Goal: Information Seeking & Learning: Understand process/instructions

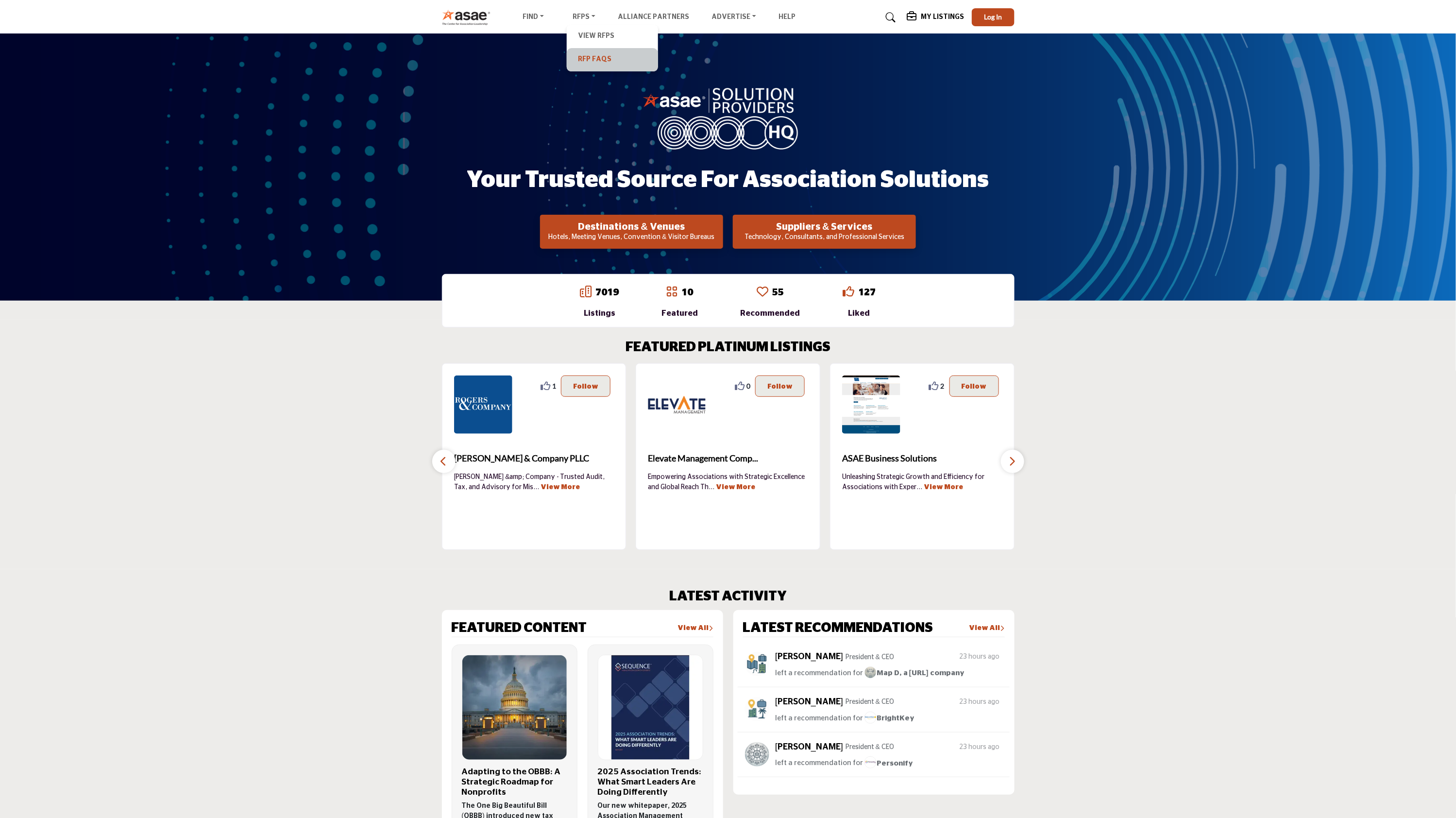
click at [591, 65] on link "RFP FAQs" at bounding box center [612, 60] width 81 height 14
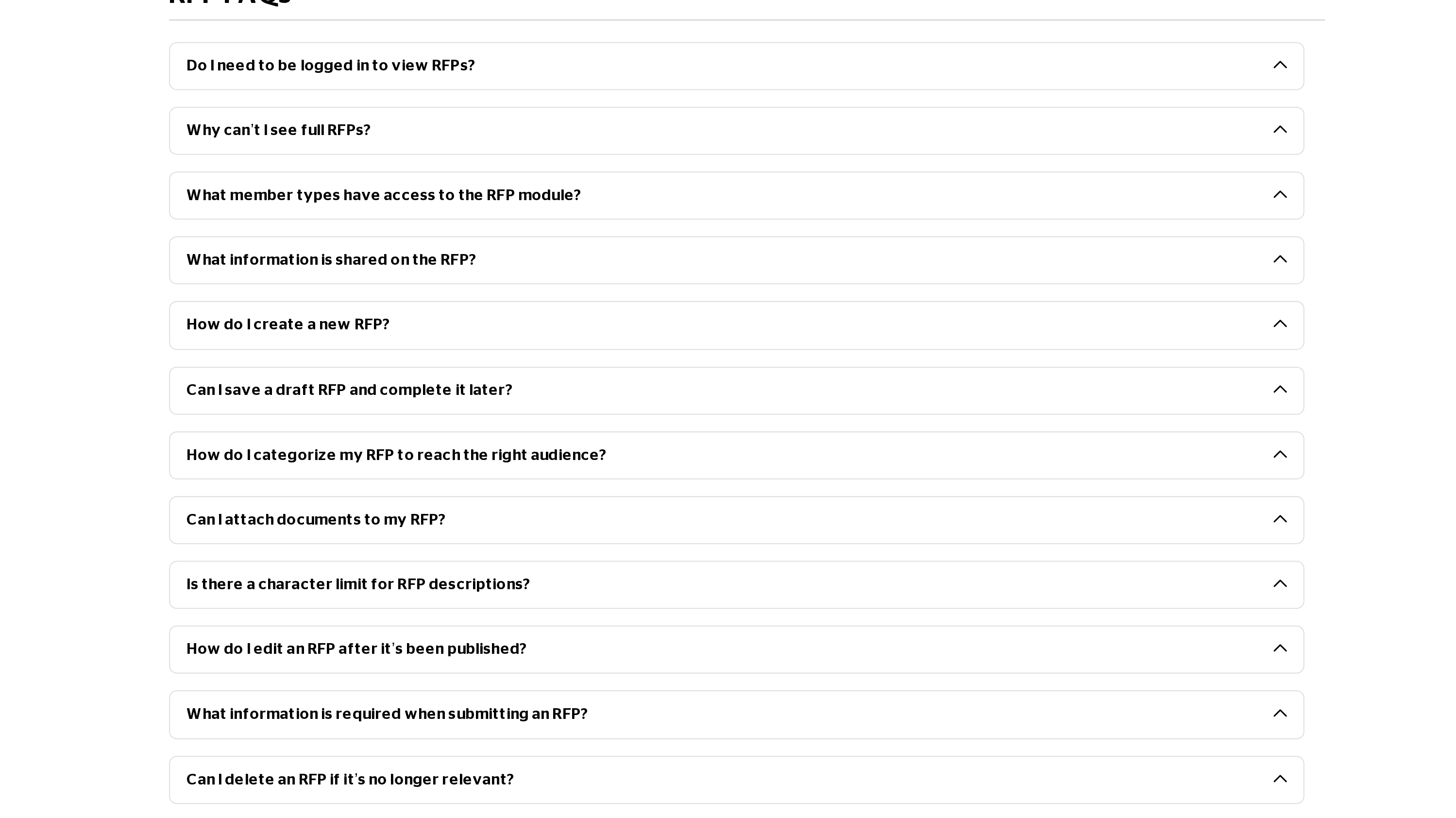
click at [671, 178] on button "What member types have access to the RFP module?" at bounding box center [715, 171] width 546 height 23
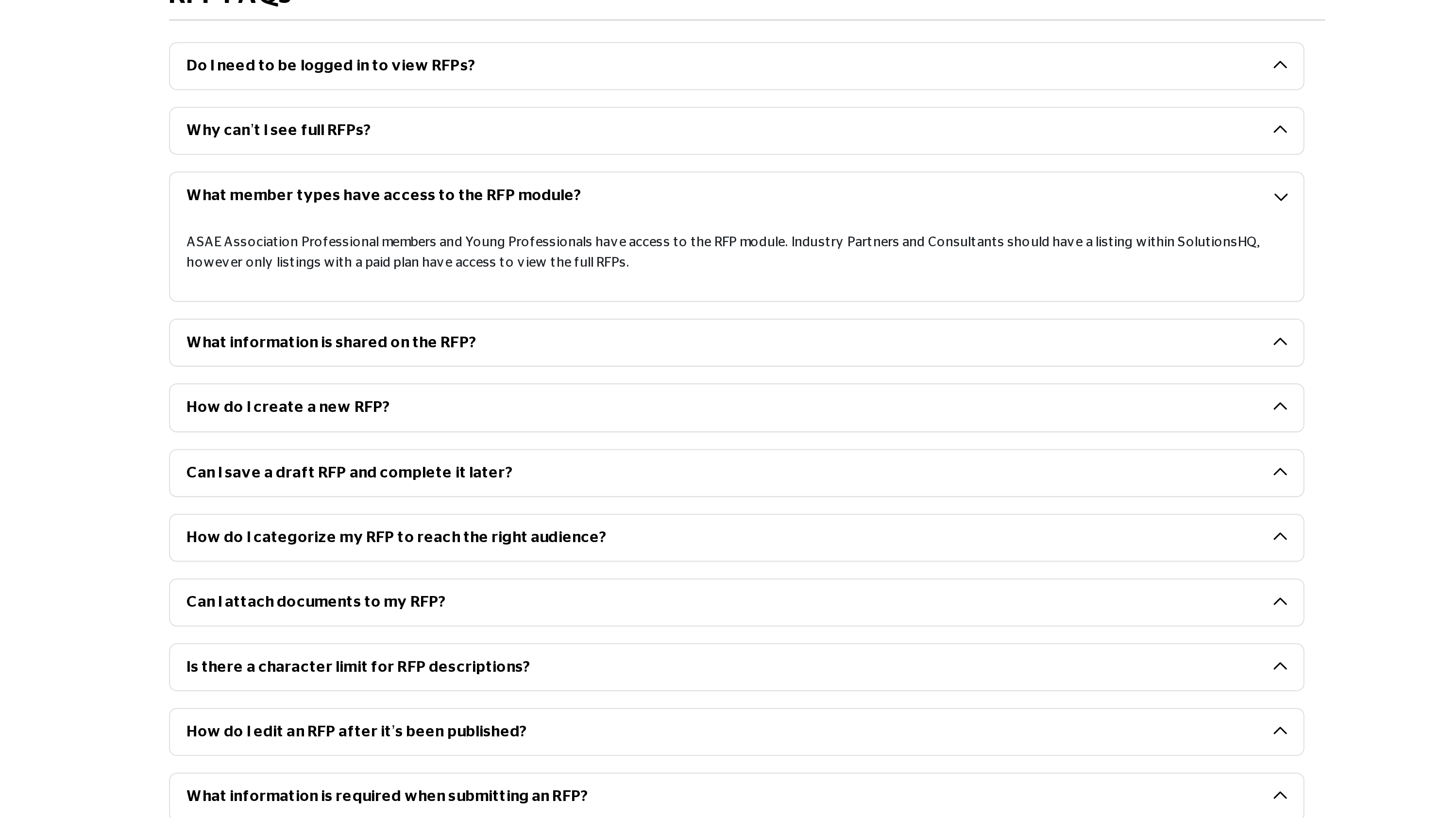
click at [671, 178] on button "What member types have access to the RFP module?" at bounding box center [715, 171] width 546 height 23
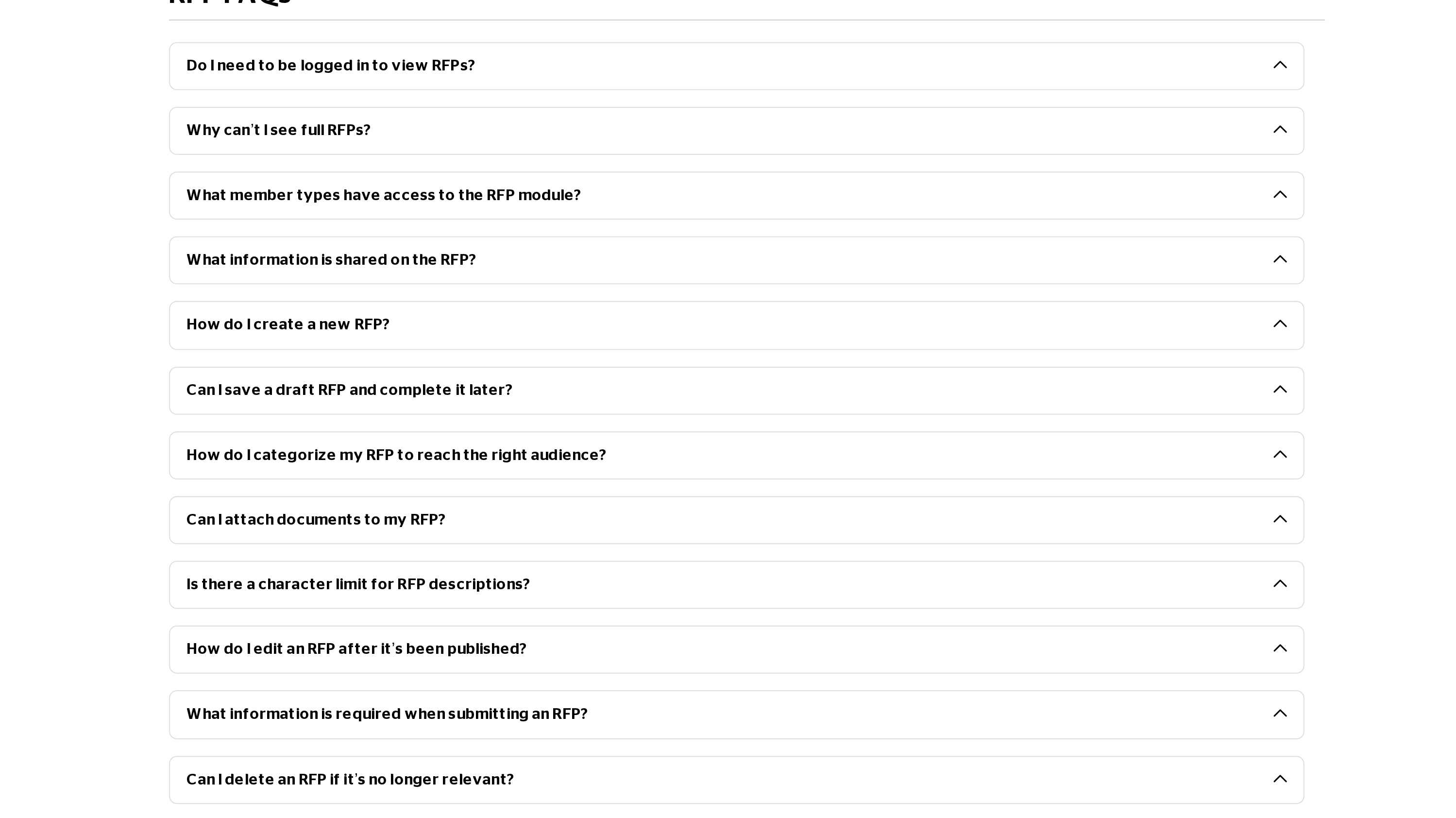
click at [644, 200] on button "What information is shared on the RFP?" at bounding box center [715, 203] width 546 height 23
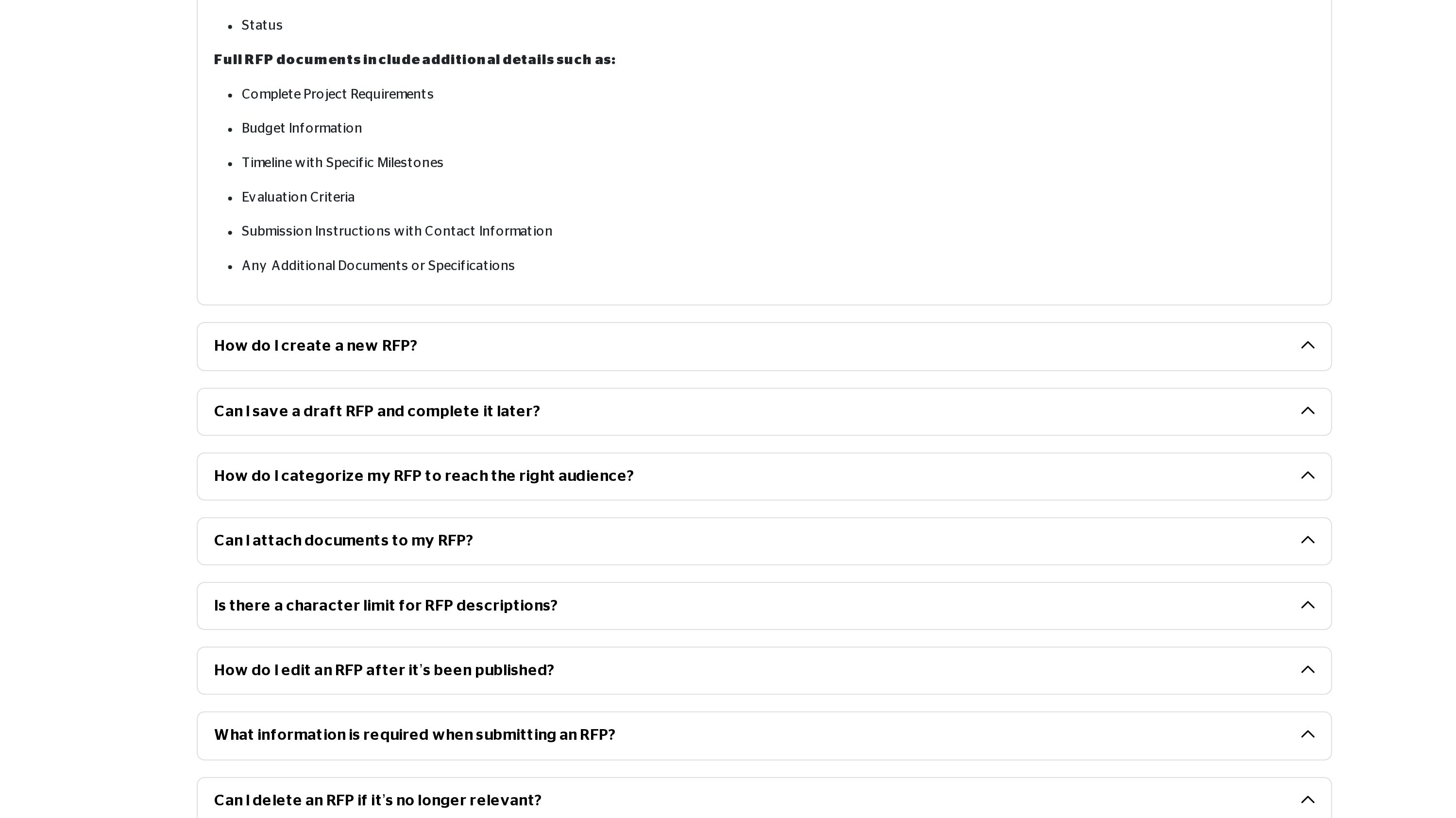
click at [632, 453] on button "How do I create a new RFP?" at bounding box center [715, 452] width 546 height 23
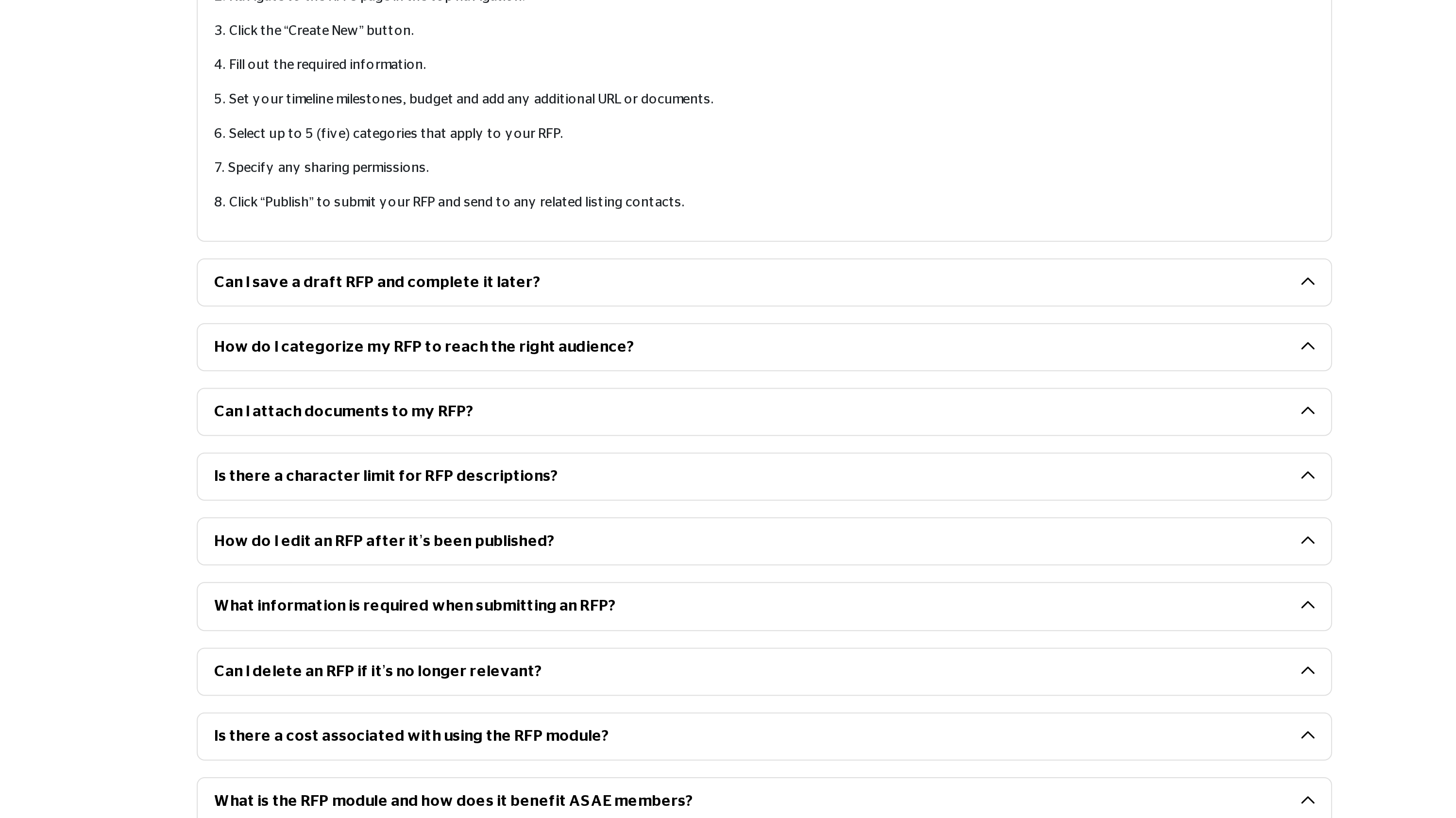
scroll to position [91, 0]
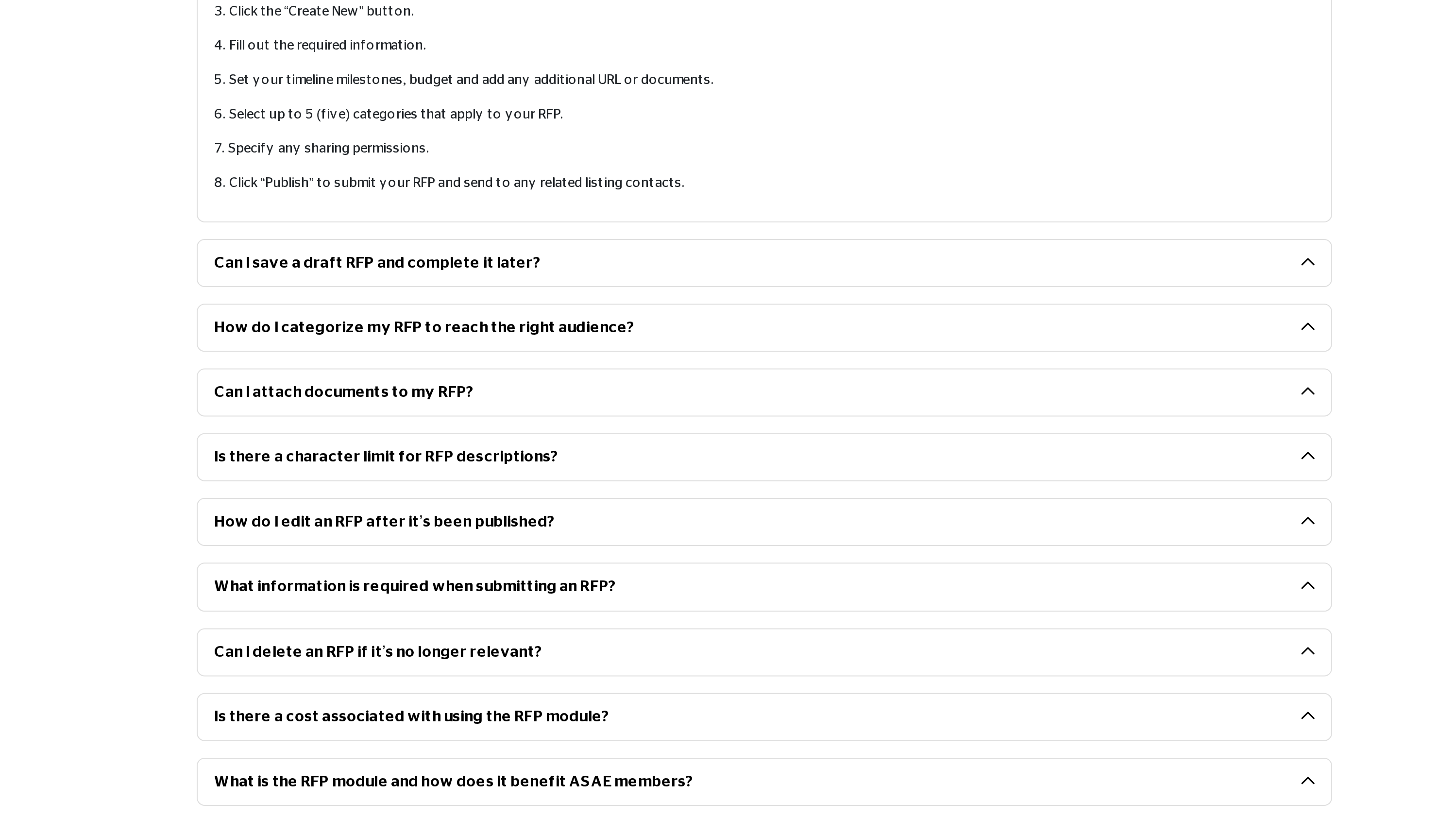
click at [612, 609] on button "Can I attach documents to my RFP?" at bounding box center [715, 607] width 546 height 23
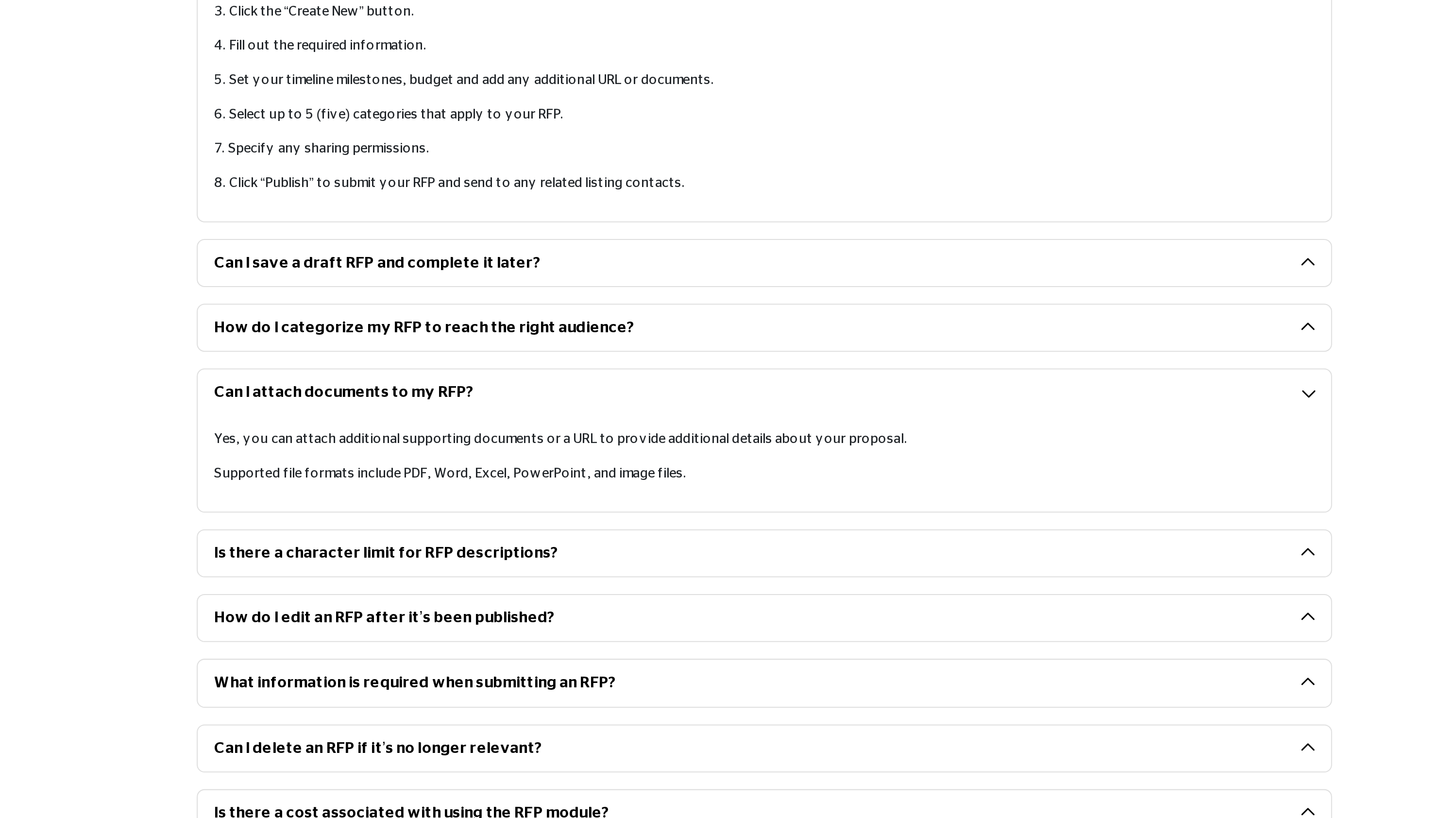
click at [612, 609] on button "Can I attach documents to my RFP?" at bounding box center [715, 607] width 546 height 23
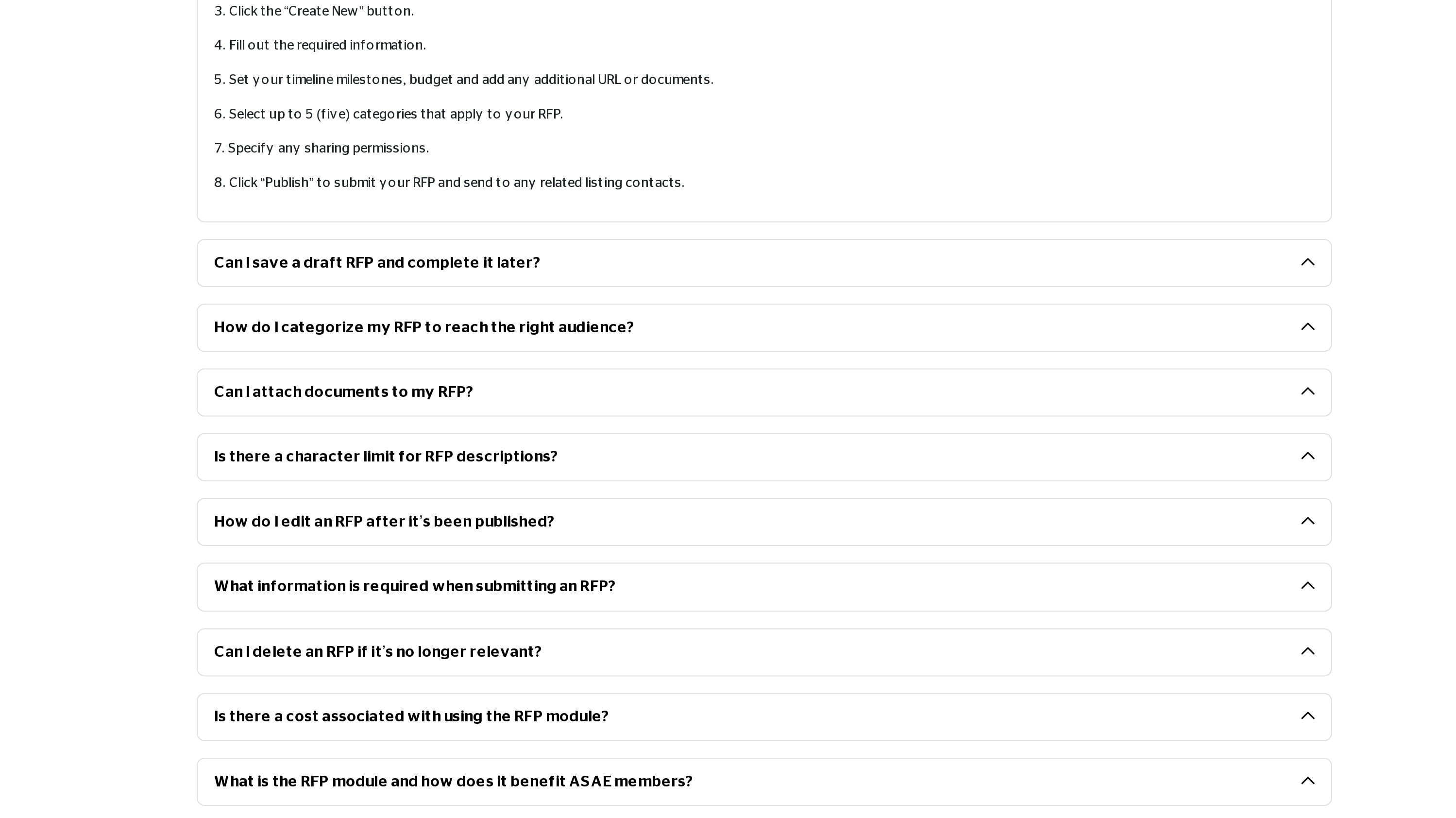
click at [612, 609] on button "Can I attach documents to my RFP?" at bounding box center [715, 607] width 546 height 23
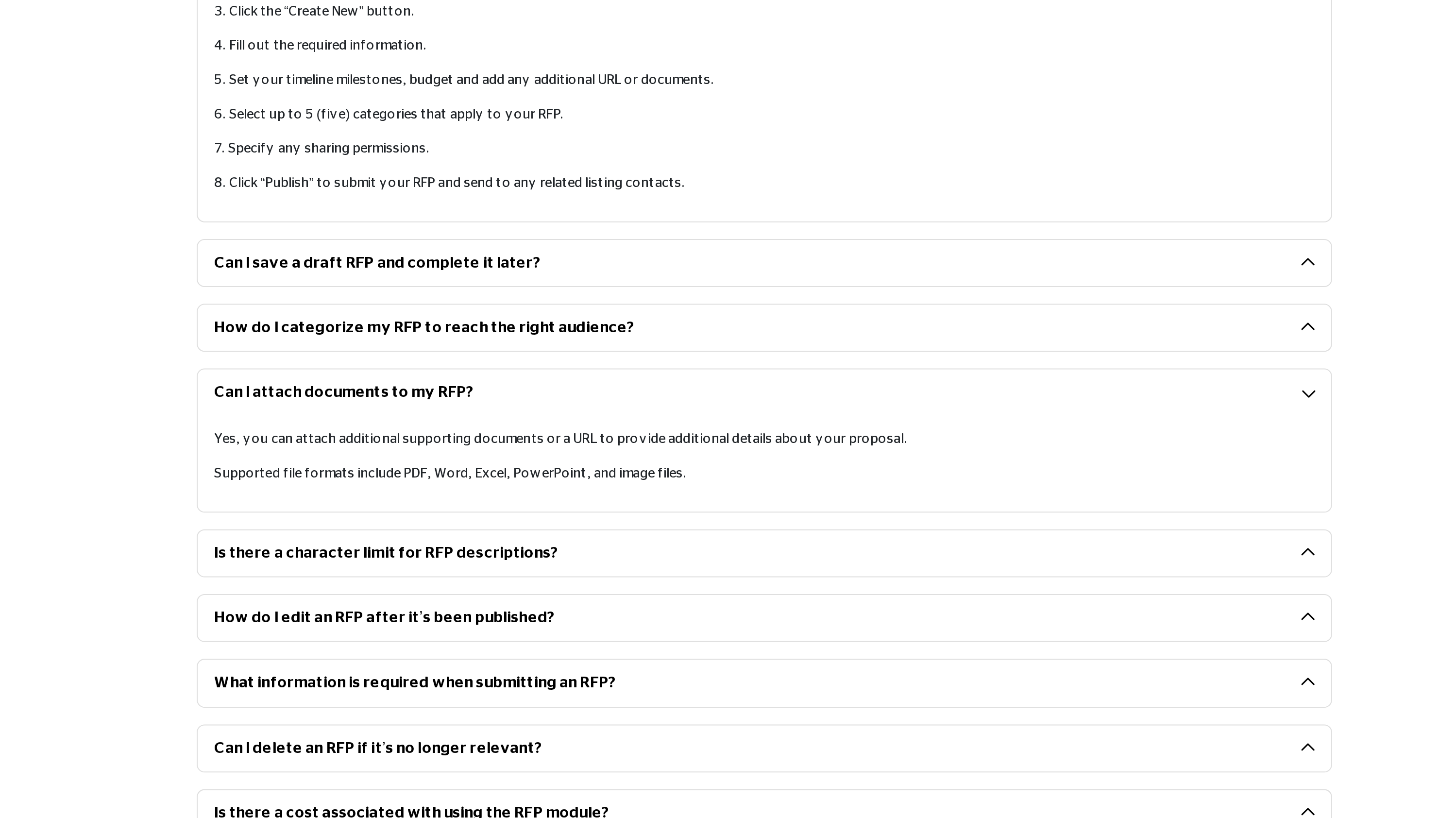
click at [612, 609] on button "Can I attach documents to my RFP?" at bounding box center [715, 607] width 546 height 23
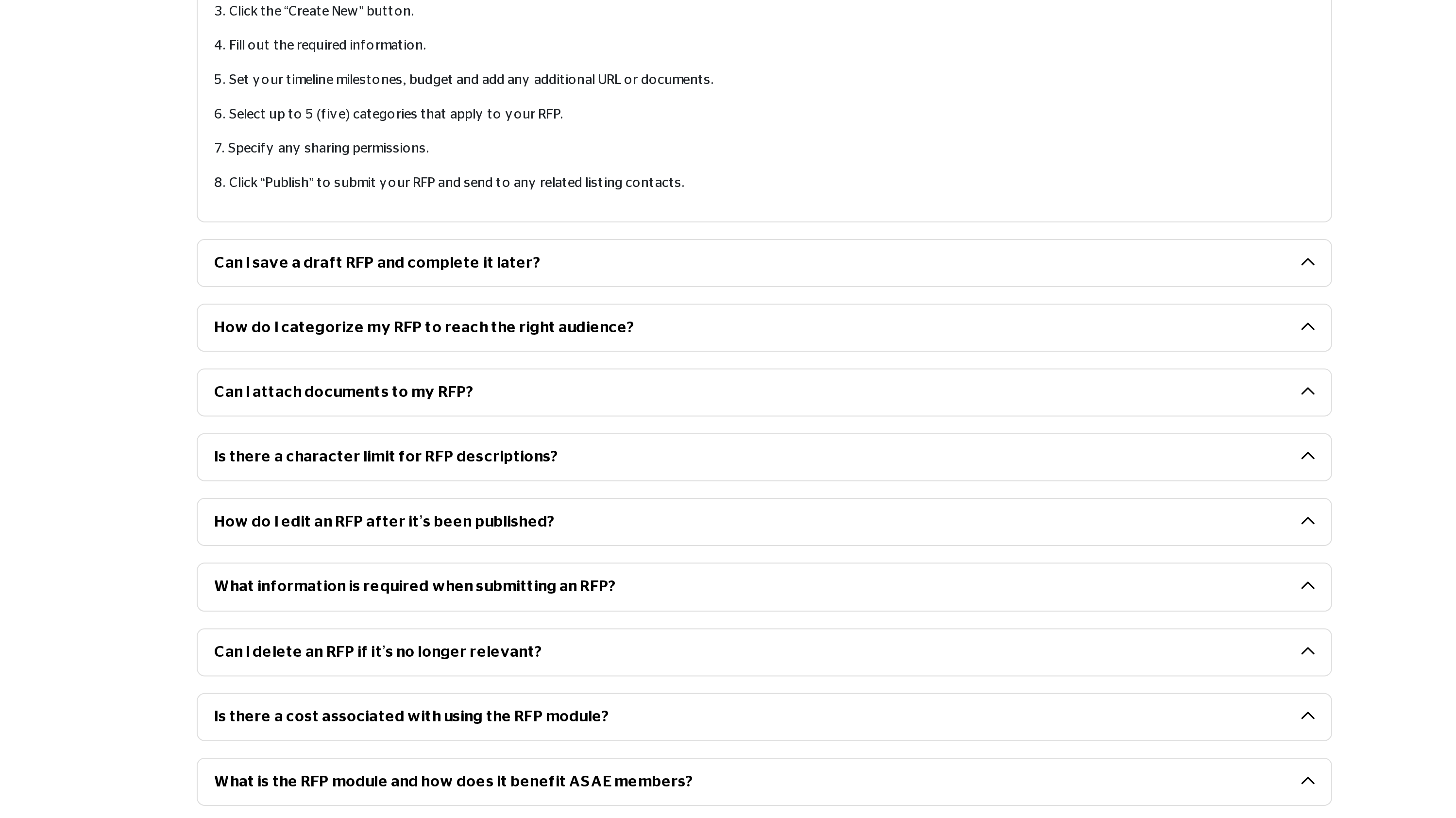
scroll to position [181, 0]
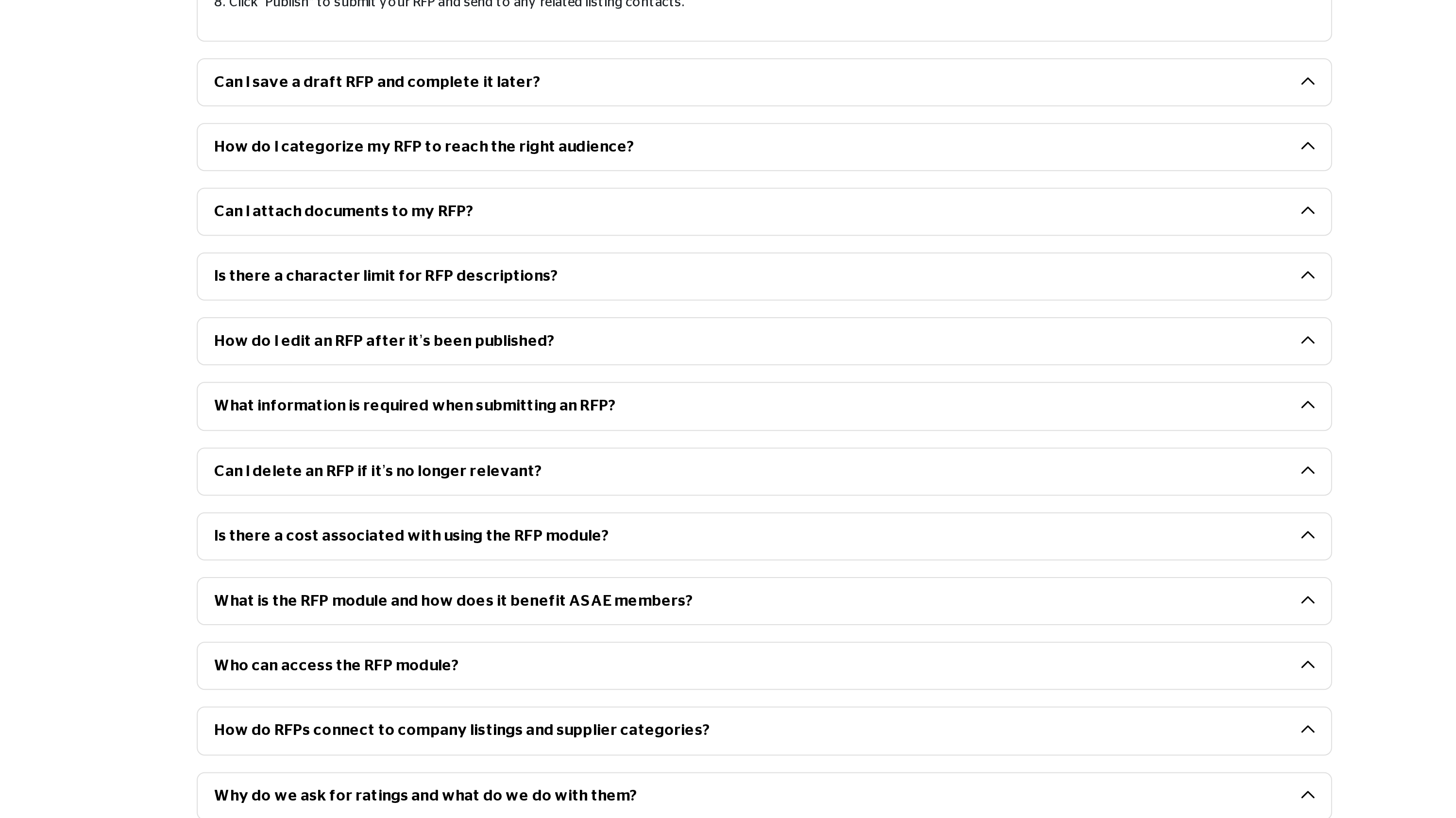
click at [615, 561] on button "Is there a character limit for RFP descriptions?" at bounding box center [715, 549] width 546 height 23
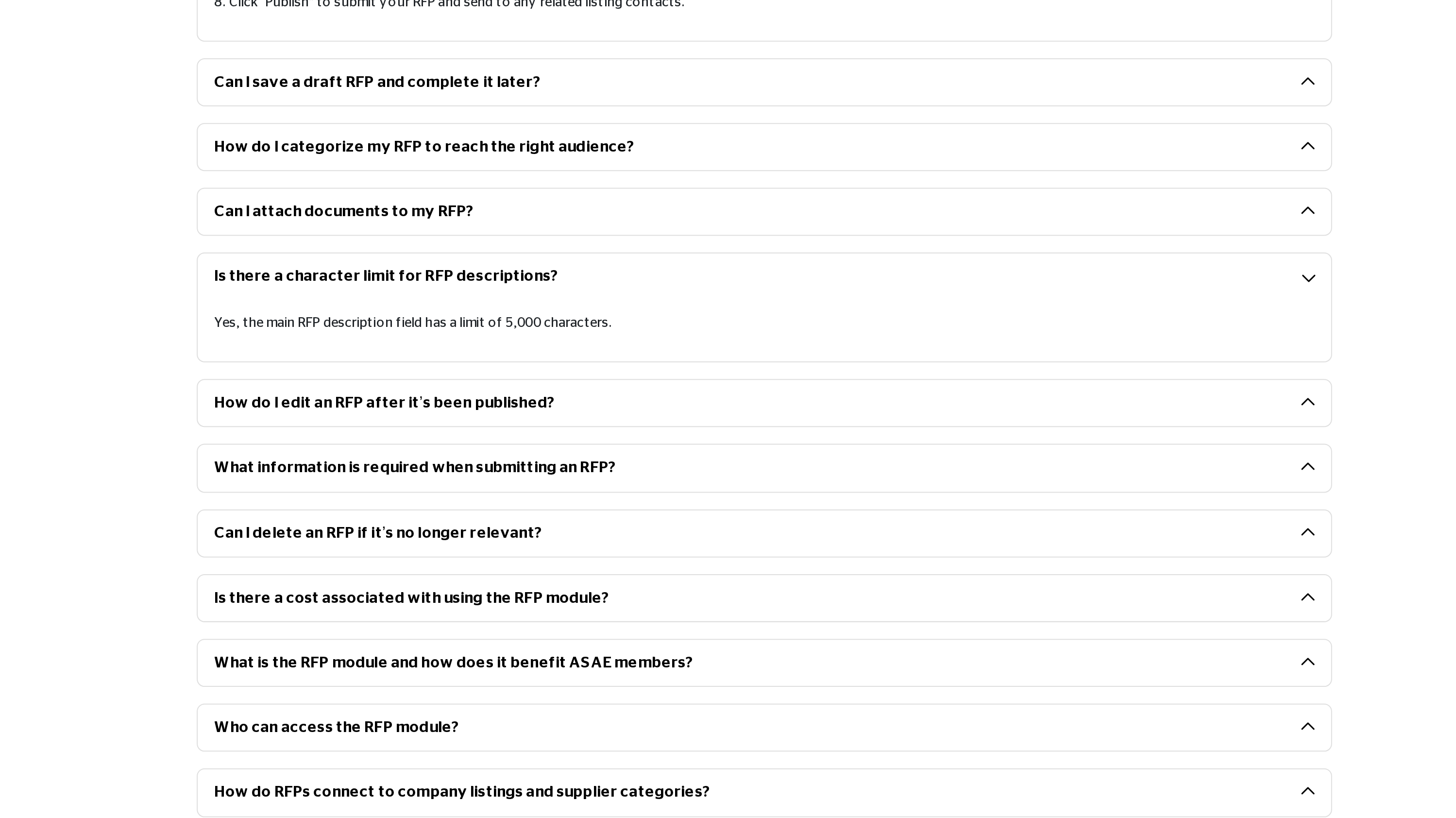
click at [609, 608] on button "How do I edit an RFP after it’s been published?" at bounding box center [715, 612] width 546 height 23
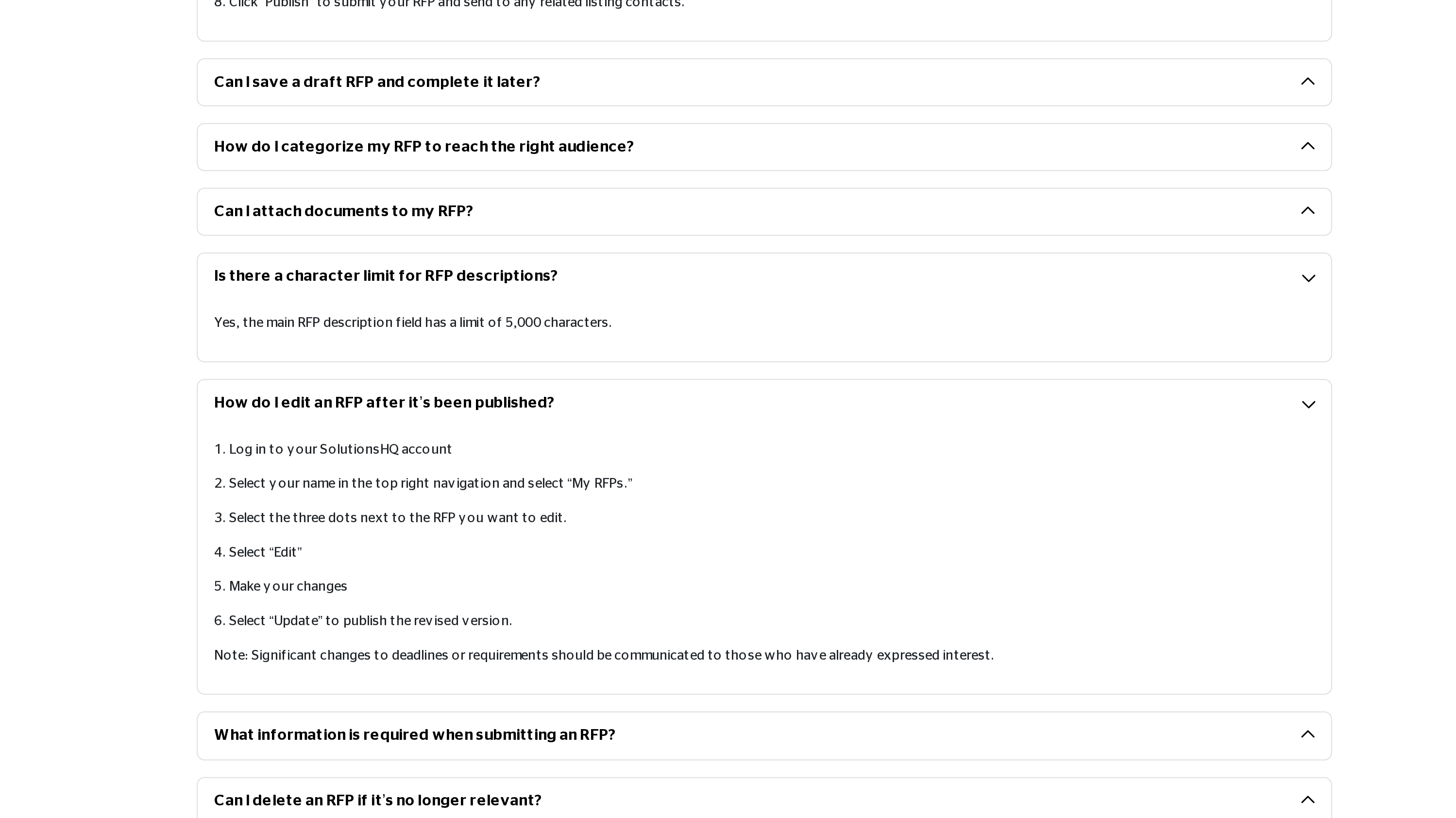
click at [617, 553] on button "Is there a character limit for RFP descriptions?" at bounding box center [715, 549] width 546 height 23
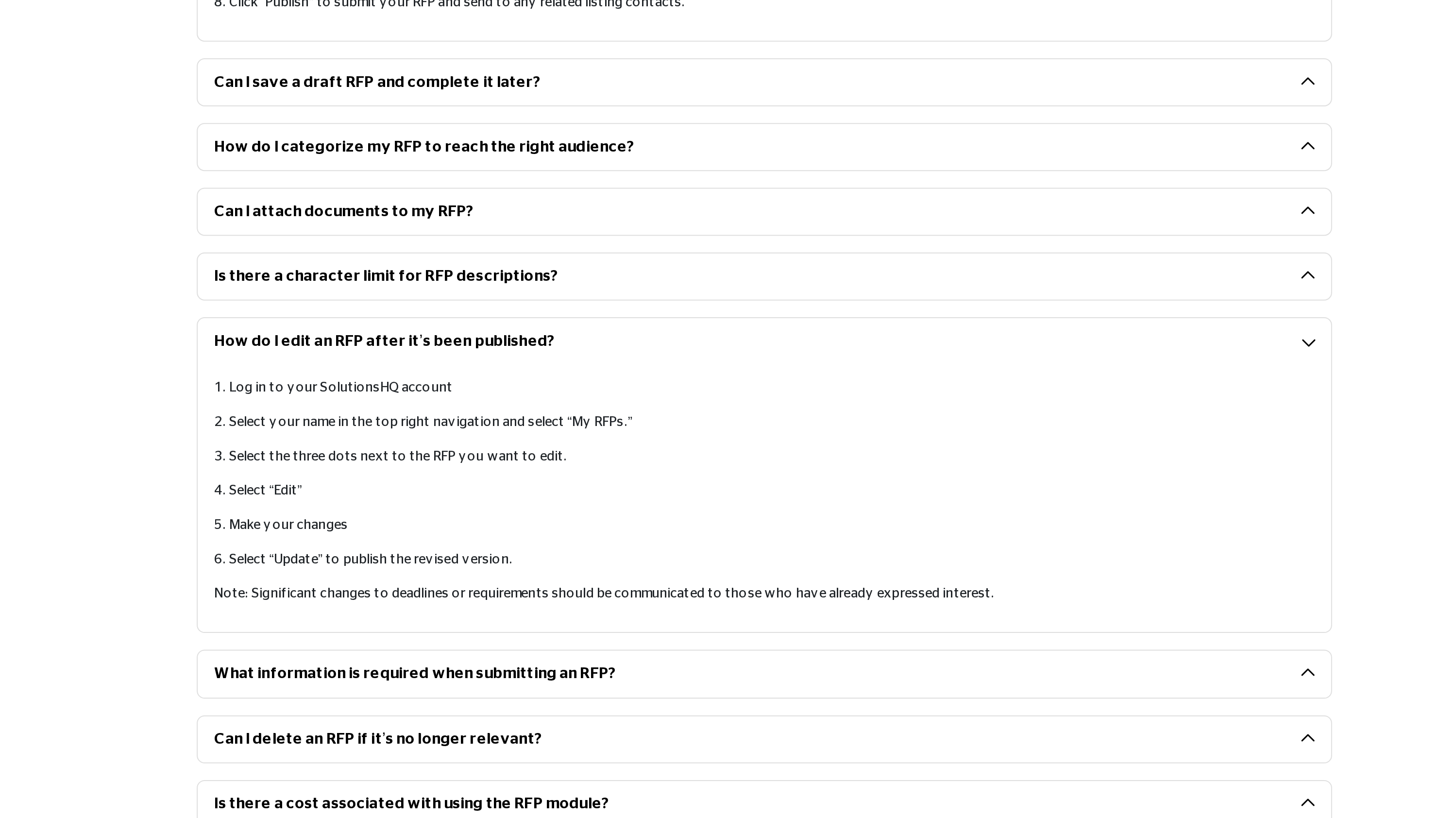
click at [616, 578] on button "How do I edit an RFP after it’s been published?" at bounding box center [715, 581] width 546 height 23
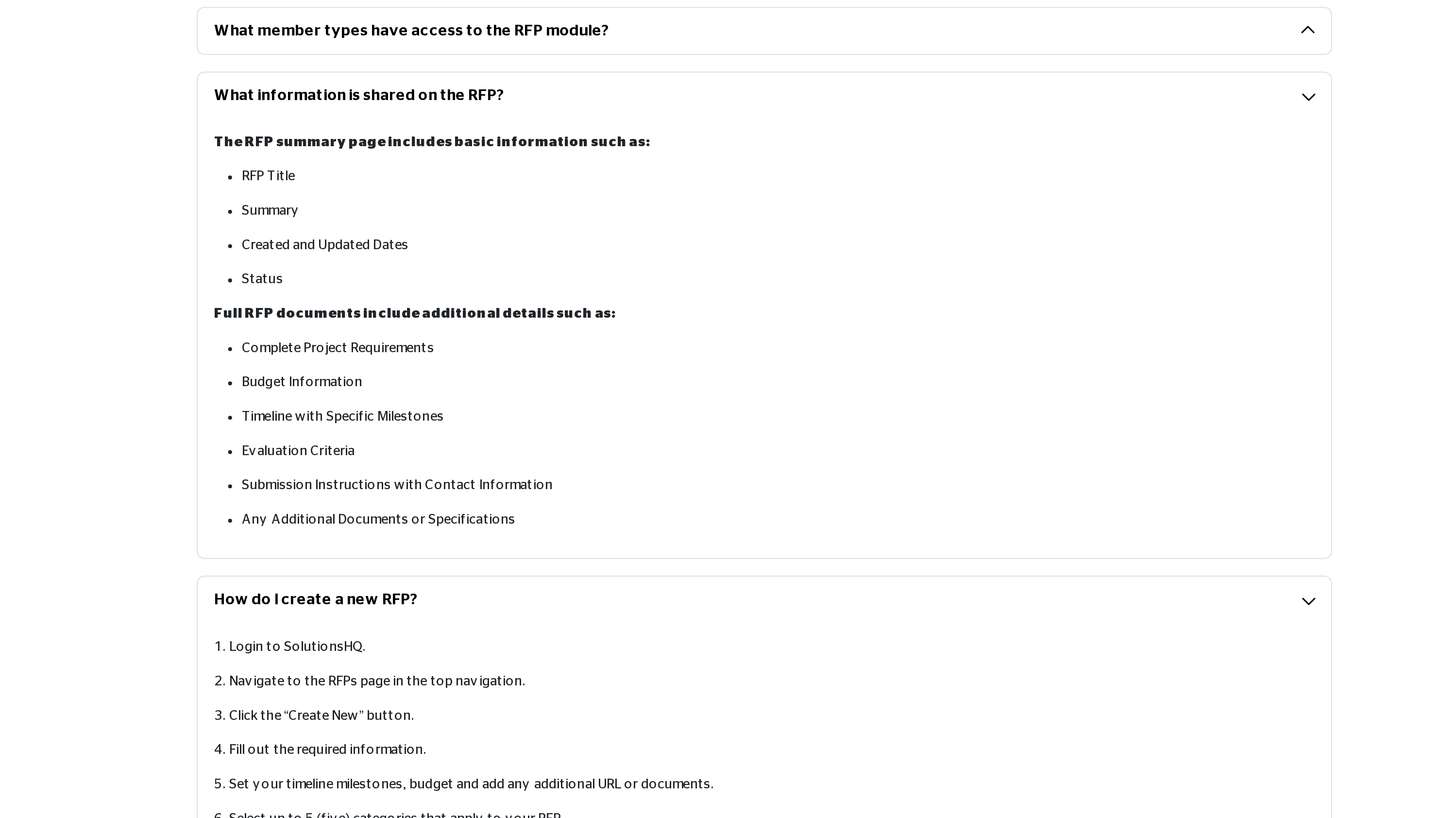
scroll to position [0, 0]
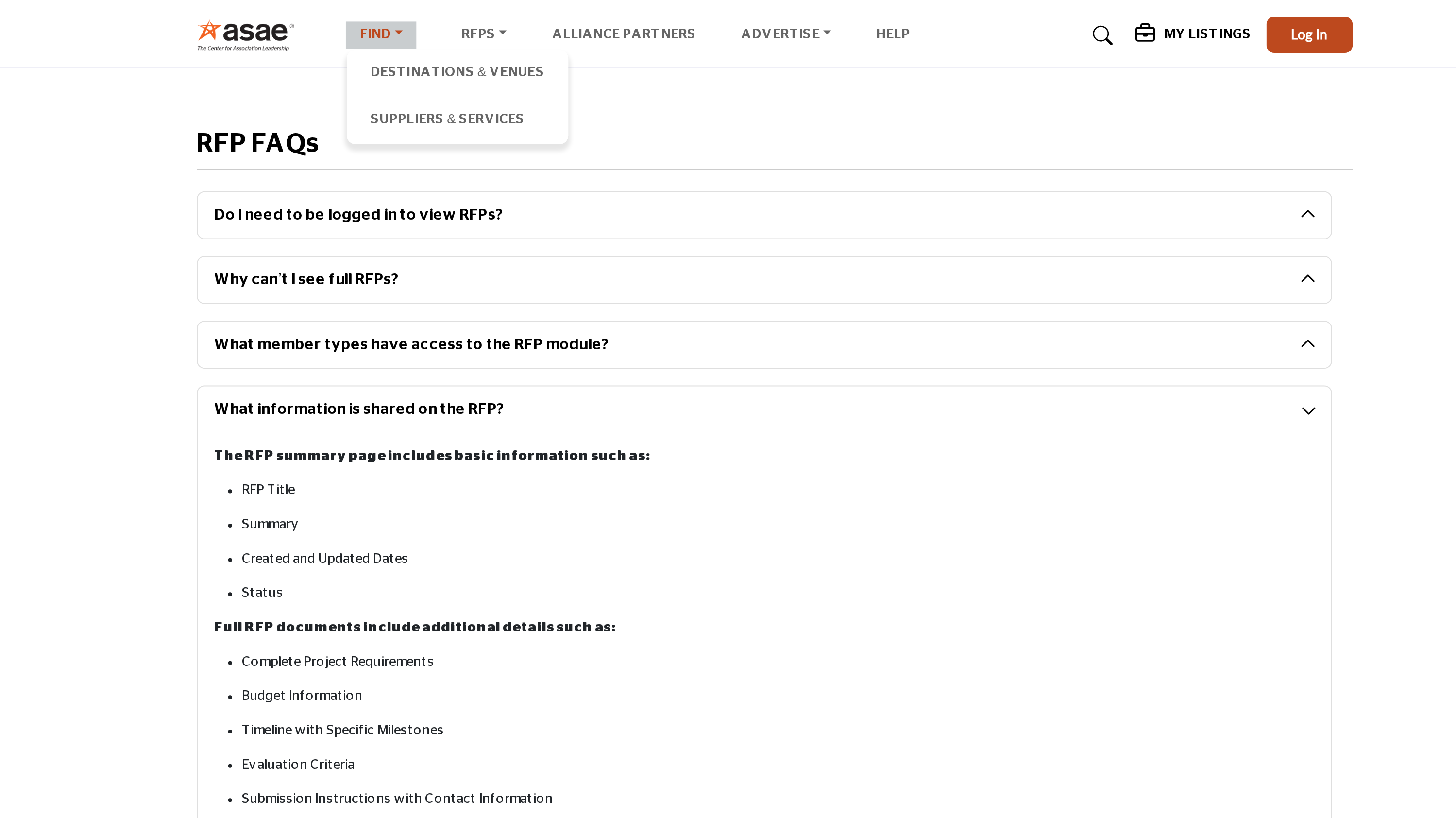
click at [532, 22] on link "Find" at bounding box center [533, 18] width 35 height 14
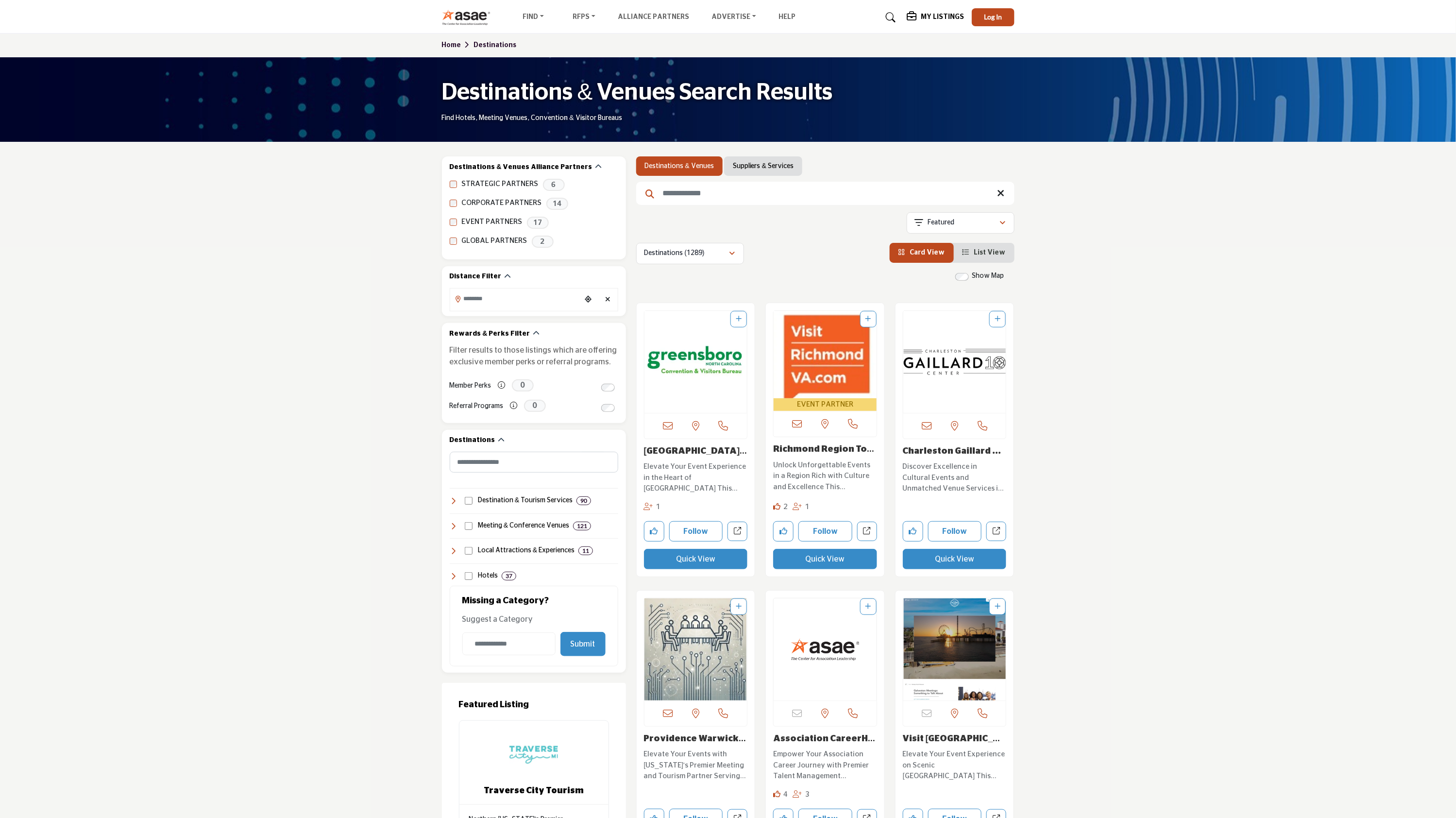
click at [467, 23] on img at bounding box center [469, 17] width 54 height 16
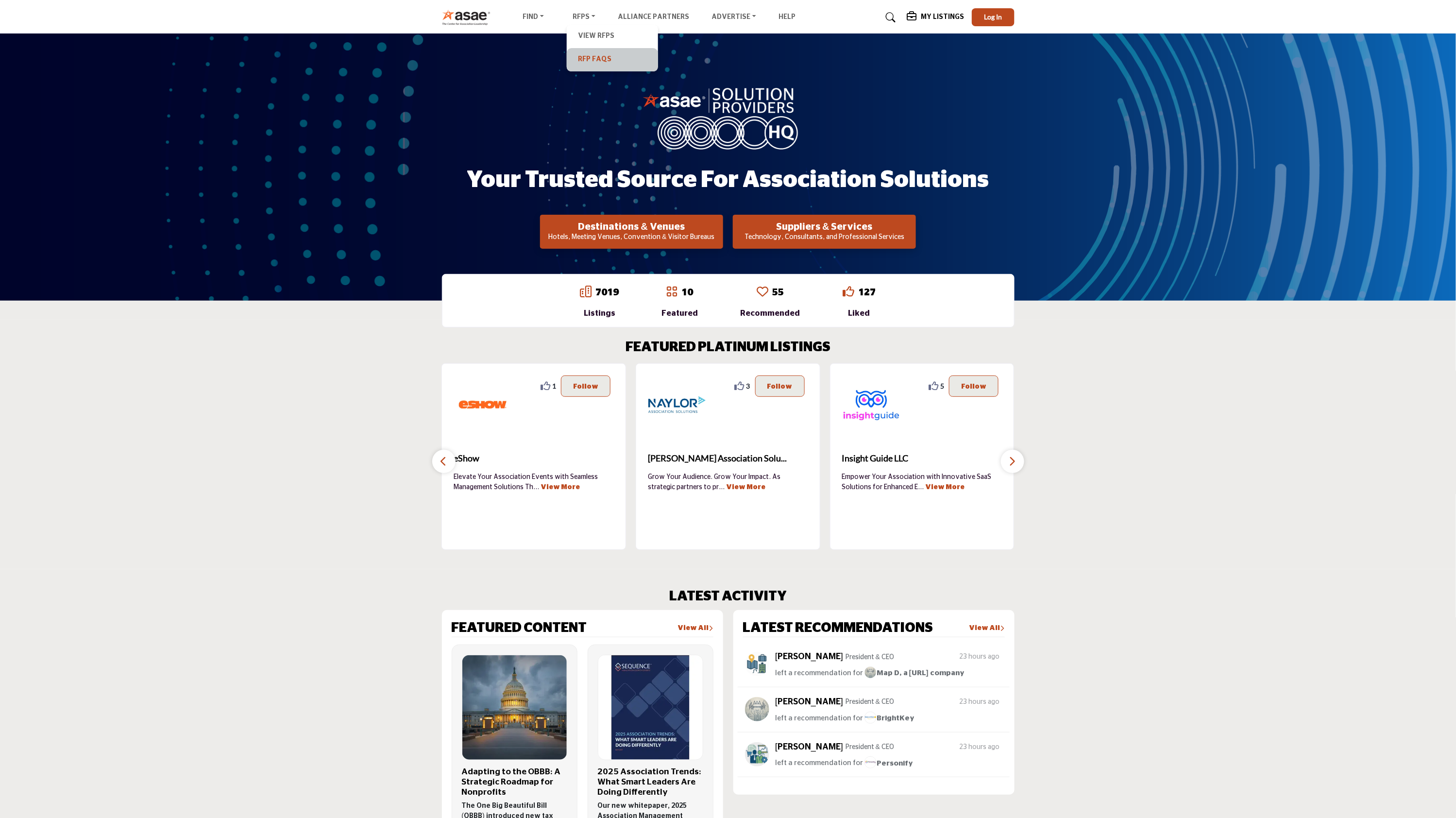
click at [589, 60] on link "RFP FAQs" at bounding box center [612, 60] width 81 height 14
